Goal: Information Seeking & Learning: Compare options

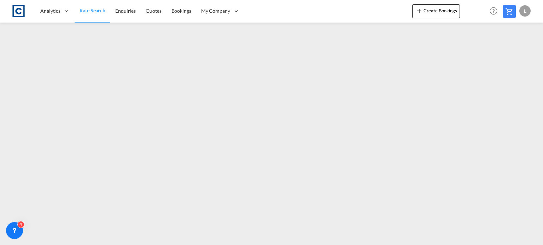
click at [89, 7] on link "Rate Search" at bounding box center [93, 11] width 36 height 23
click at [89, 9] on span "Rate Search" at bounding box center [91, 11] width 25 height 6
